Goal: Find contact information: Find contact information

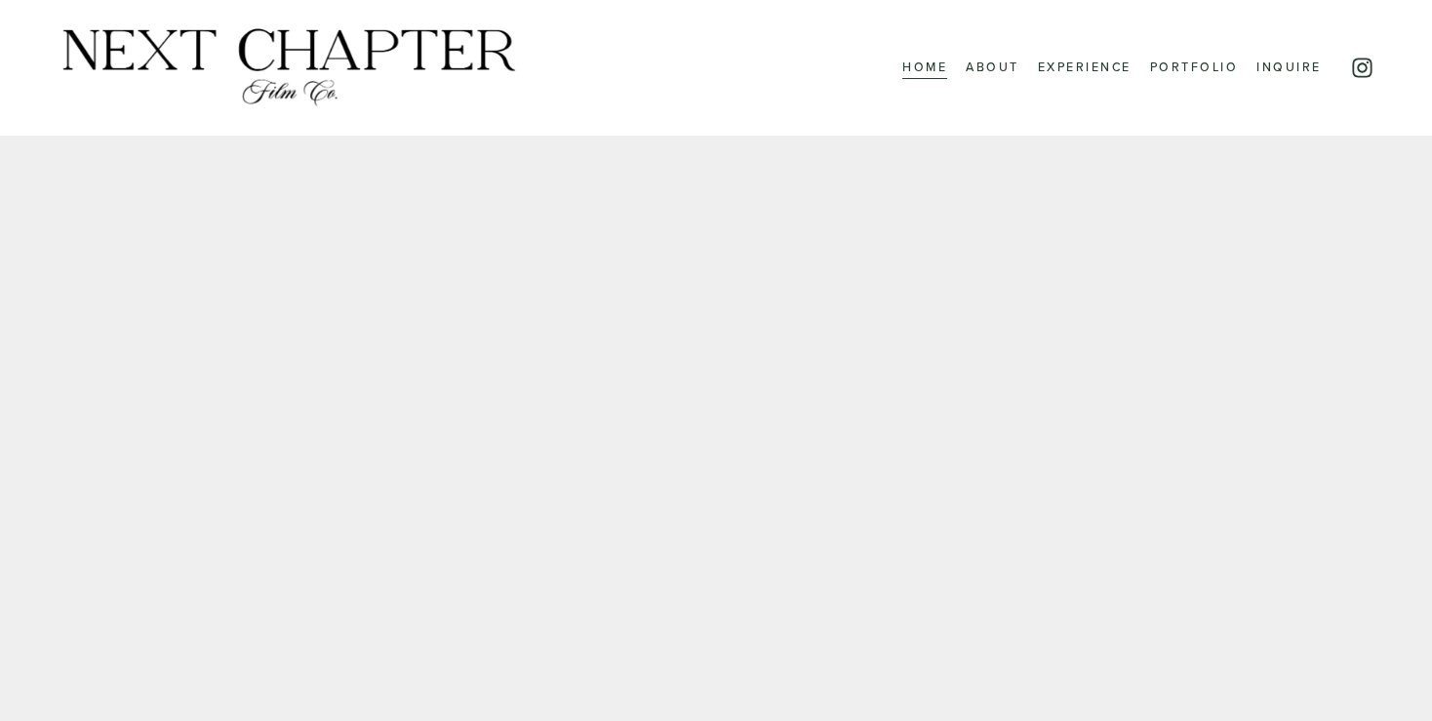
click at [1294, 71] on link "Inquire" at bounding box center [1288, 68] width 64 height 24
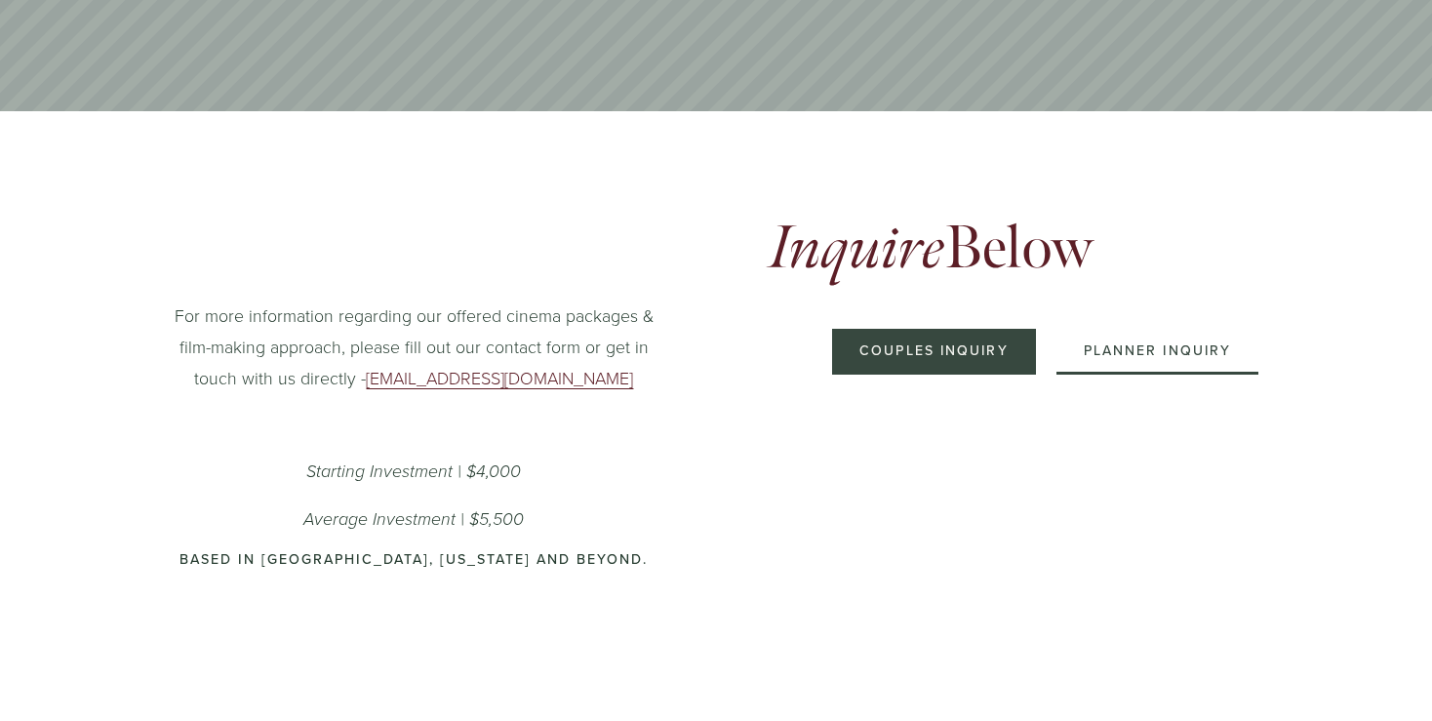
scroll to position [683, 0]
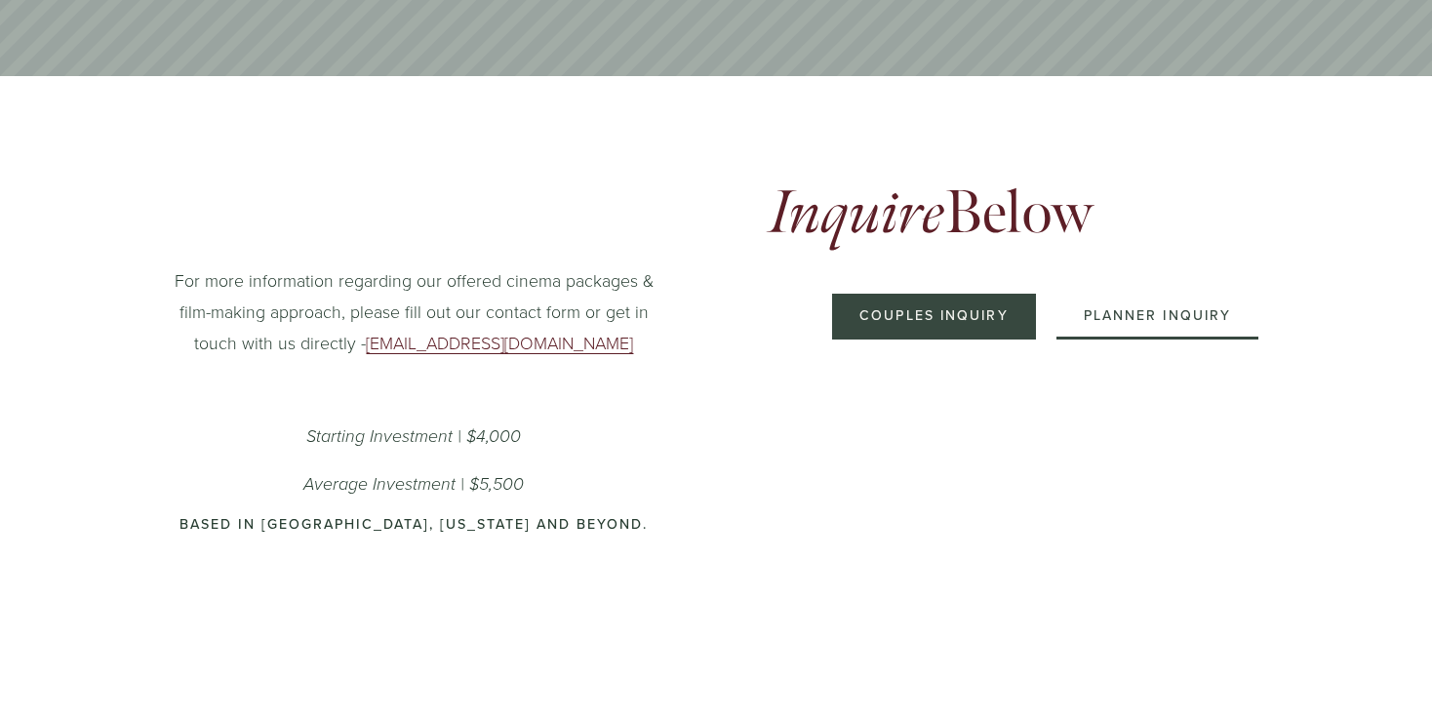
drag, startPoint x: 573, startPoint y: 363, endPoint x: 563, endPoint y: 357, distance: 11.4
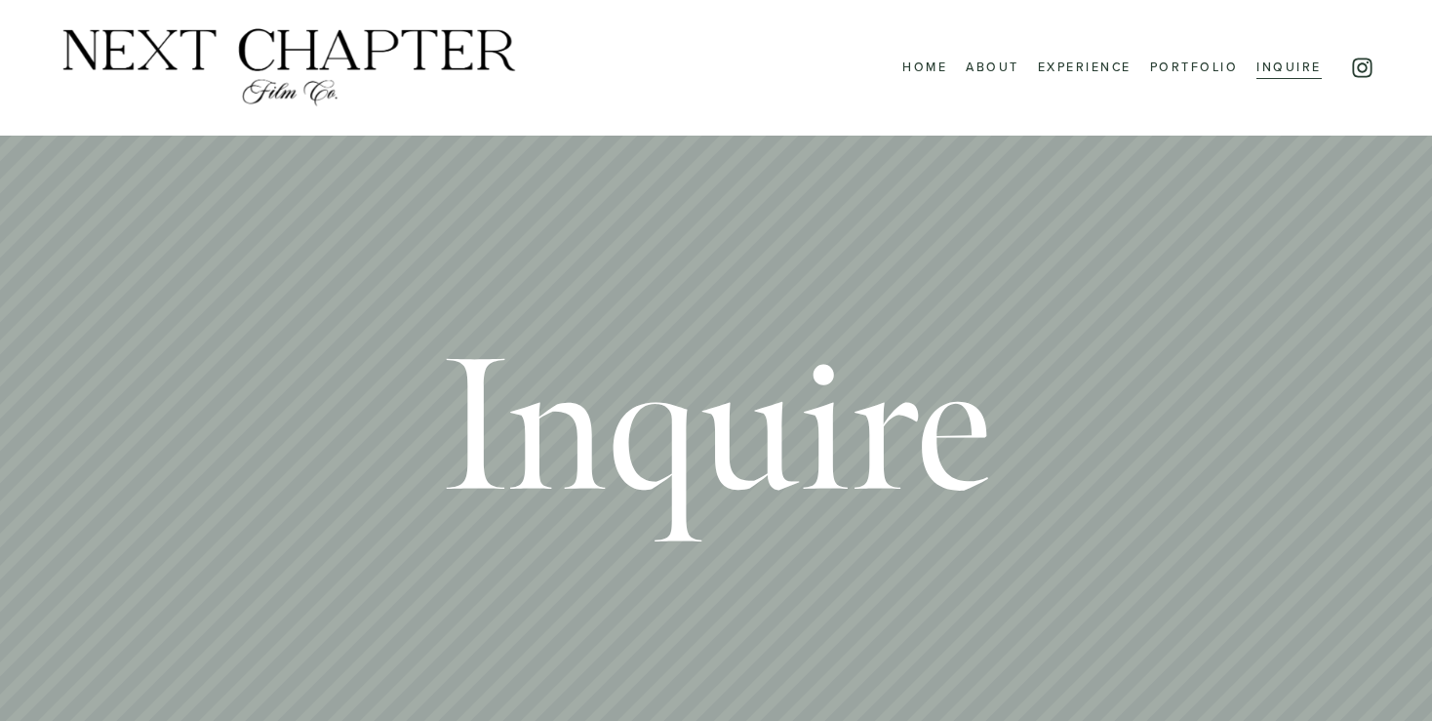
scroll to position [0, 0]
click at [984, 62] on link "About" at bounding box center [992, 68] width 53 height 24
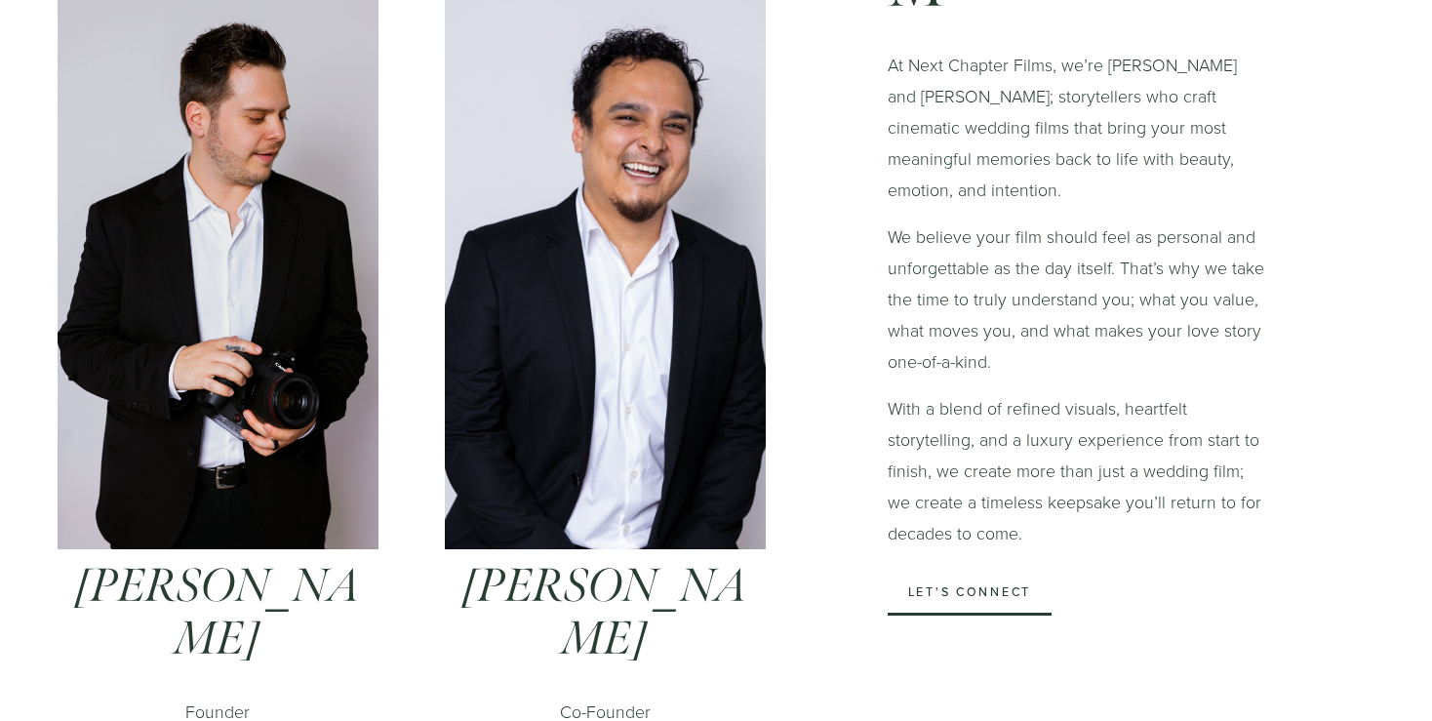
scroll to position [878, 0]
click at [147, 566] on em "[PERSON_NAME]" at bounding box center [218, 611] width 286 height 111
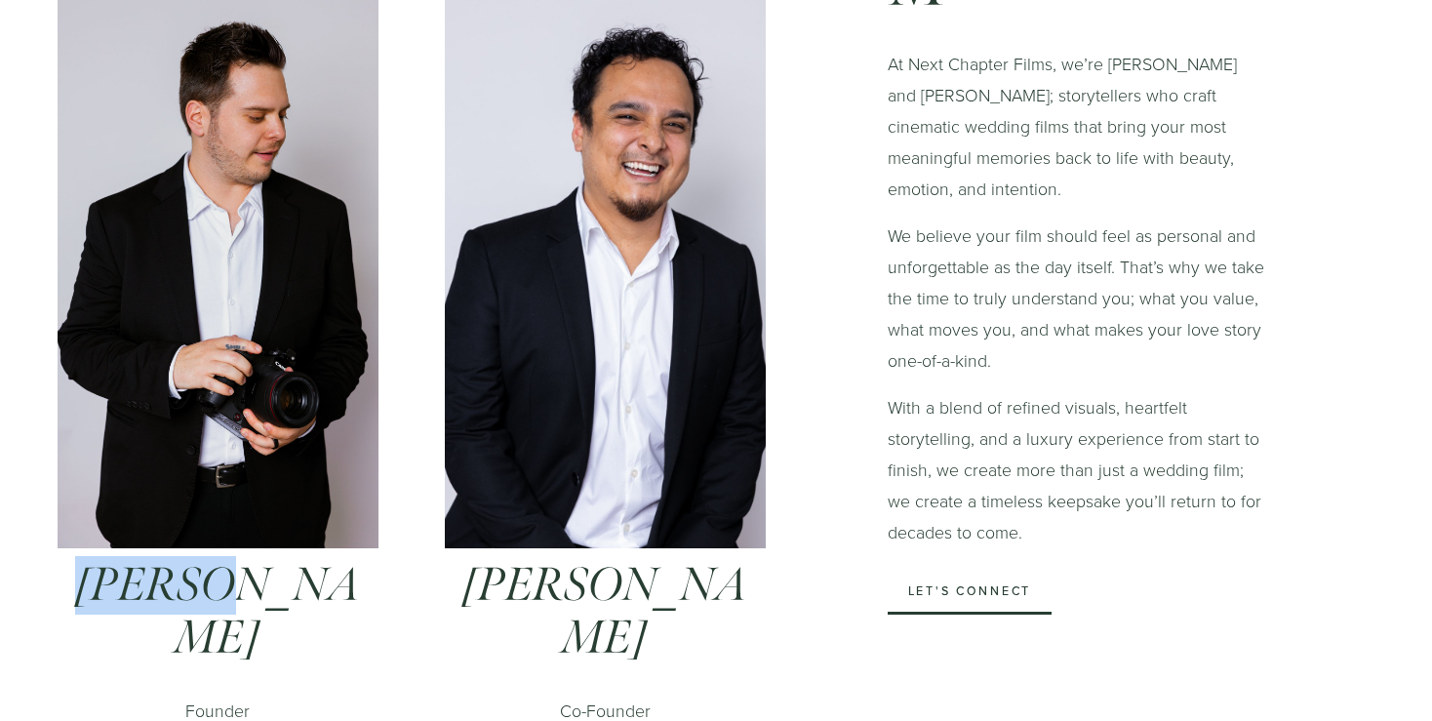
click at [147, 566] on em "James Kellogg" at bounding box center [218, 611] width 286 height 111
copy em "James"
